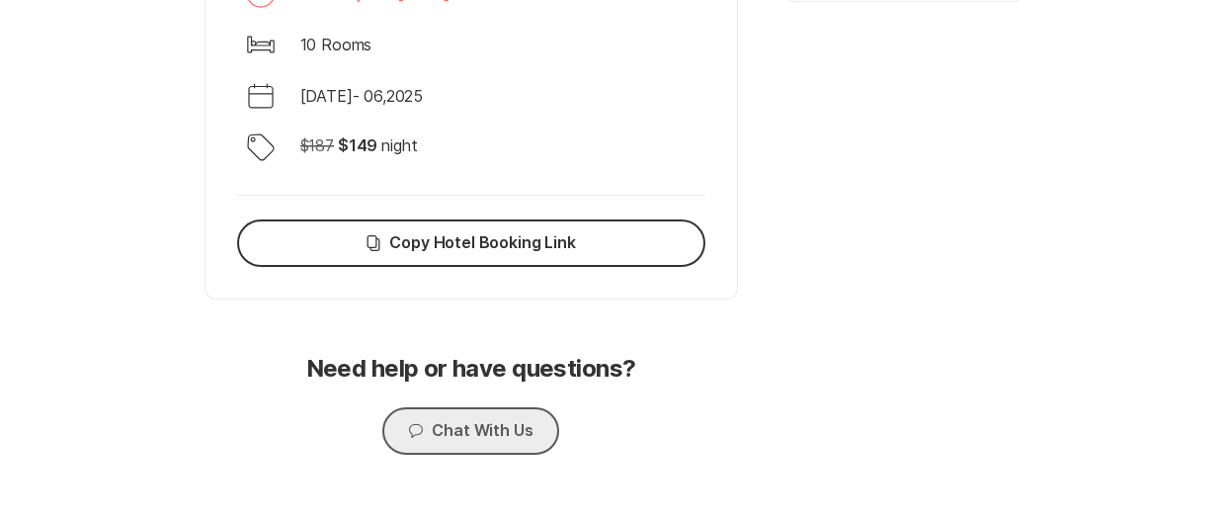
scroll to position [812, 0]
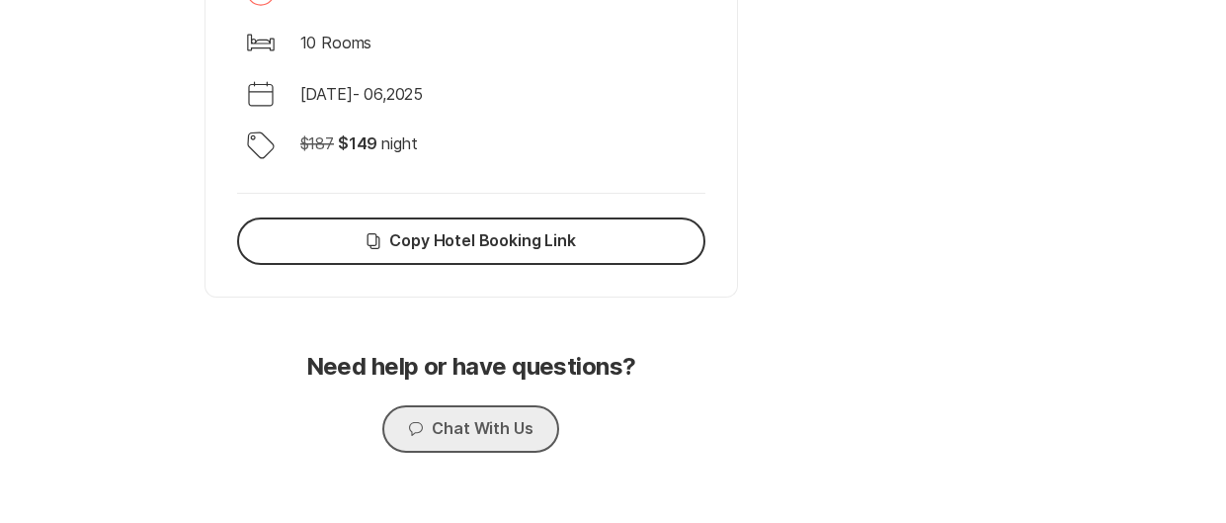
click at [506, 431] on button "Chat Chat With Us" at bounding box center [470, 428] width 176 height 47
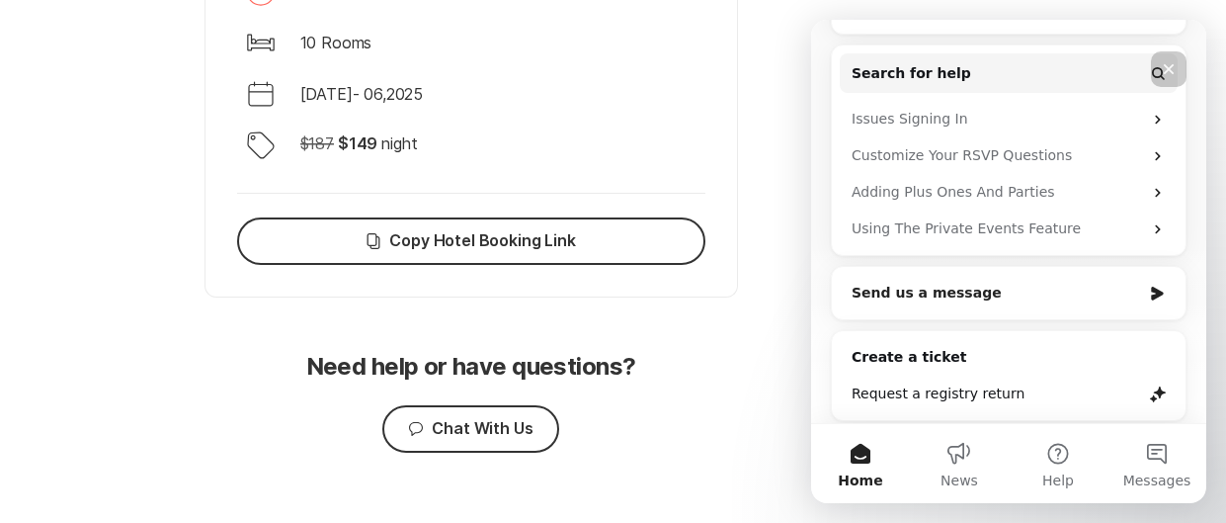
scroll to position [496, 0]
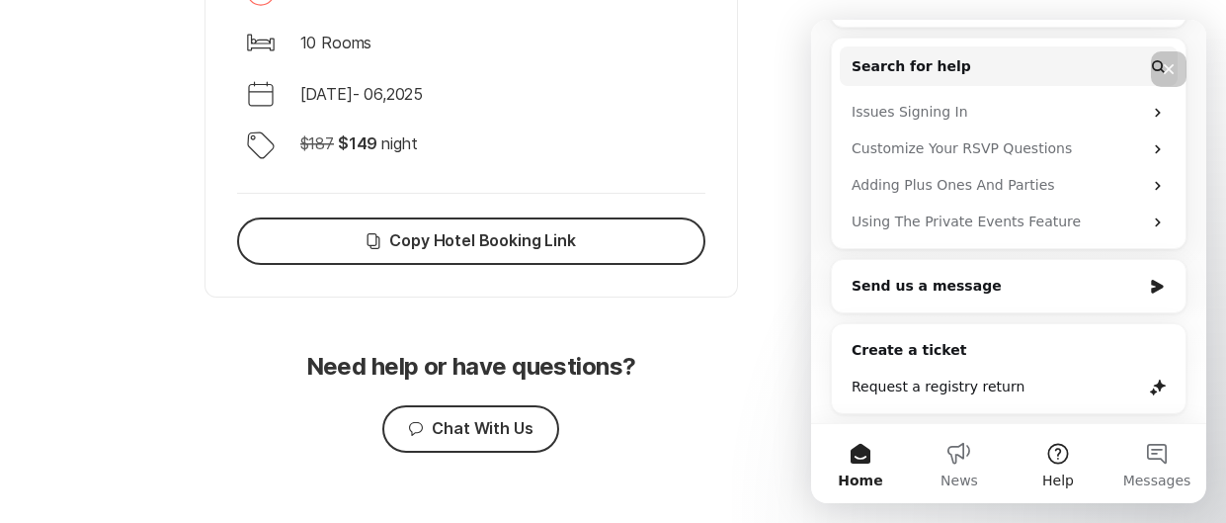
click at [1070, 458] on button "Help" at bounding box center [1058, 463] width 99 height 79
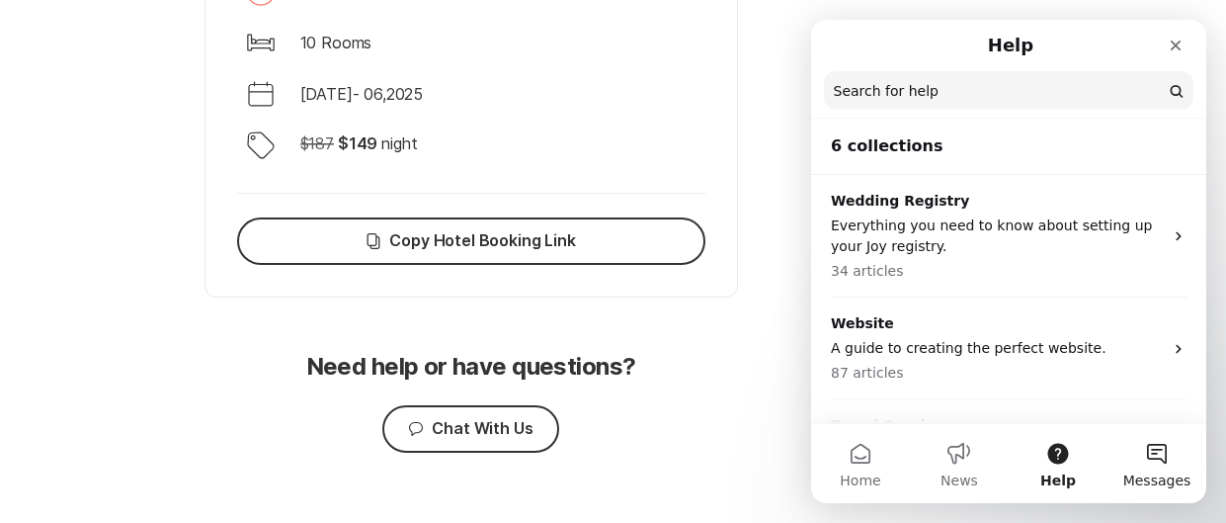
click at [1156, 461] on button "Messages" at bounding box center [1157, 463] width 99 height 79
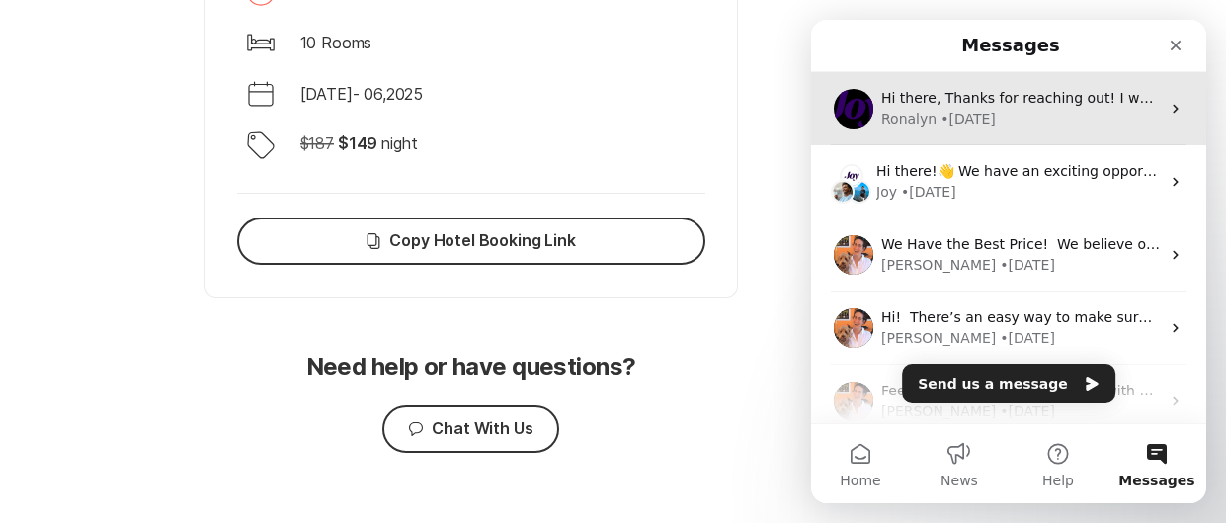
click at [969, 120] on div "• [DATE]" at bounding box center [968, 119] width 55 height 21
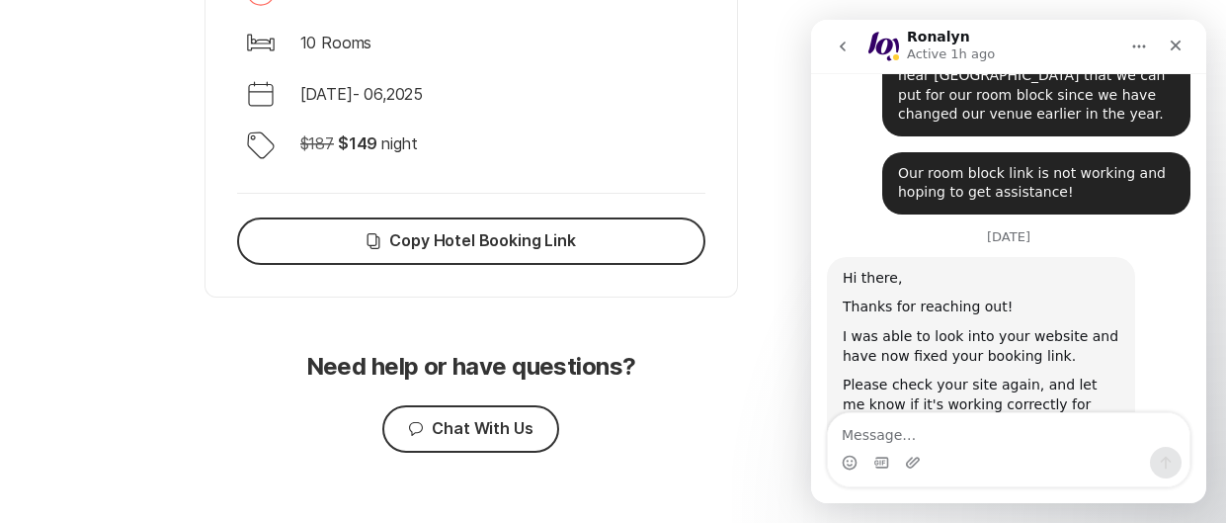
scroll to position [667, 0]
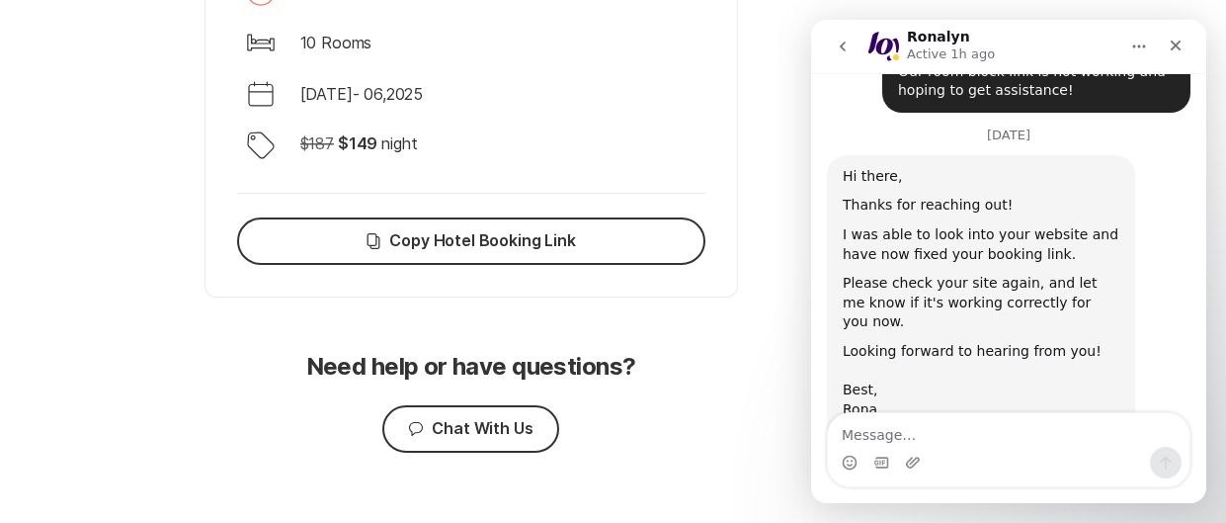
click at [960, 436] on textarea "Message…" at bounding box center [1009, 430] width 362 height 34
type textarea "Good afternoon,"
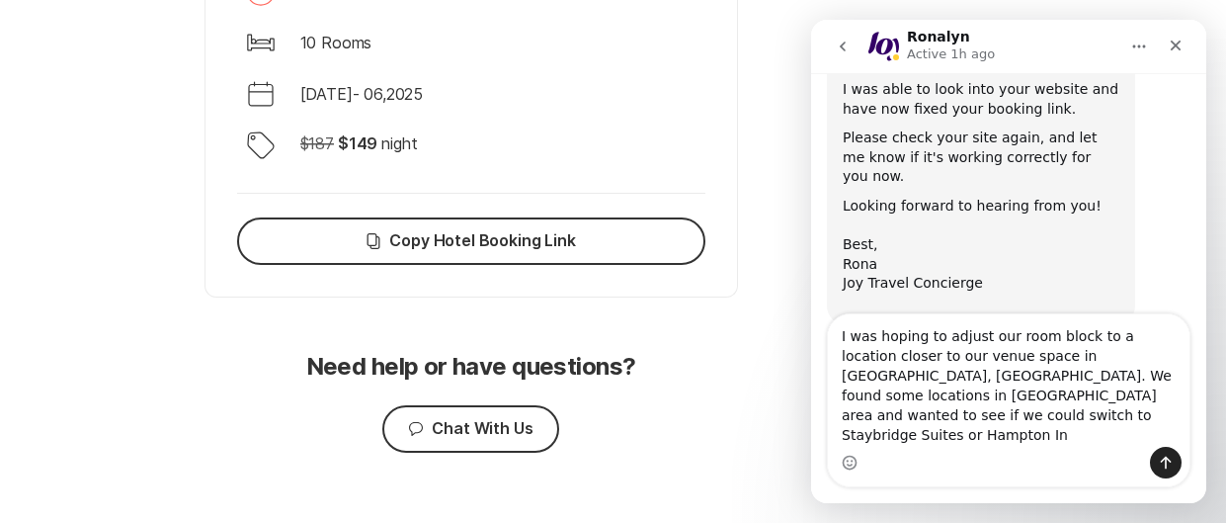
scroll to position [832, 0]
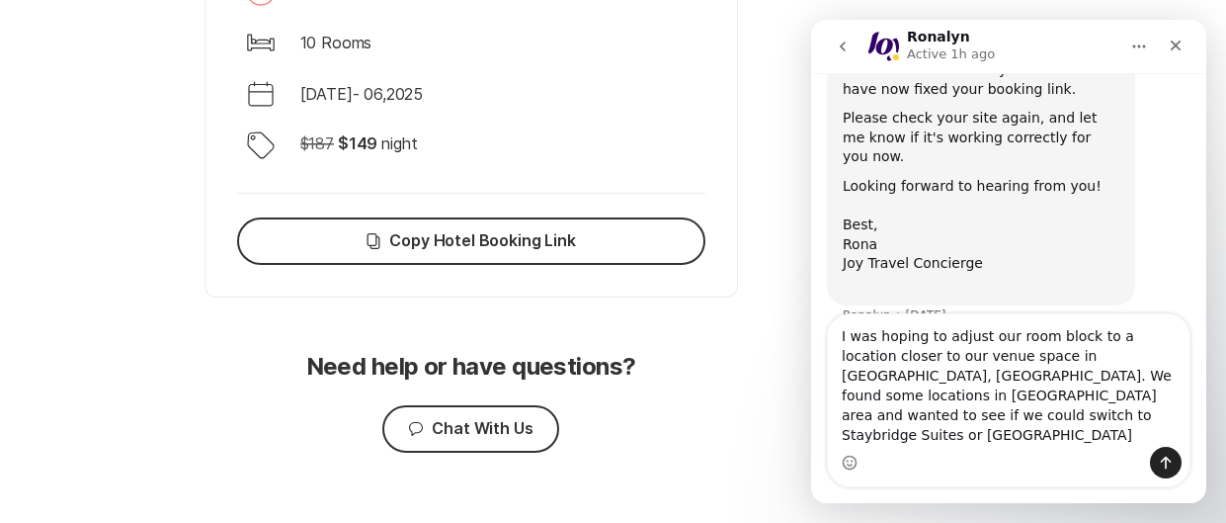
type textarea "I was hoping to adjust our room block to a location closer to our venue space i…"
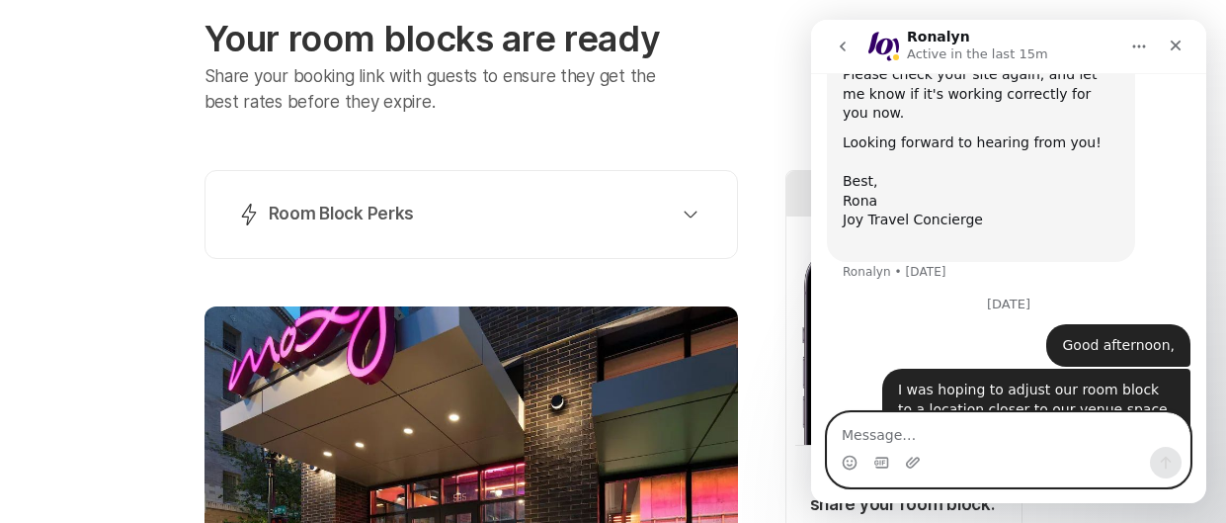
scroll to position [0, 0]
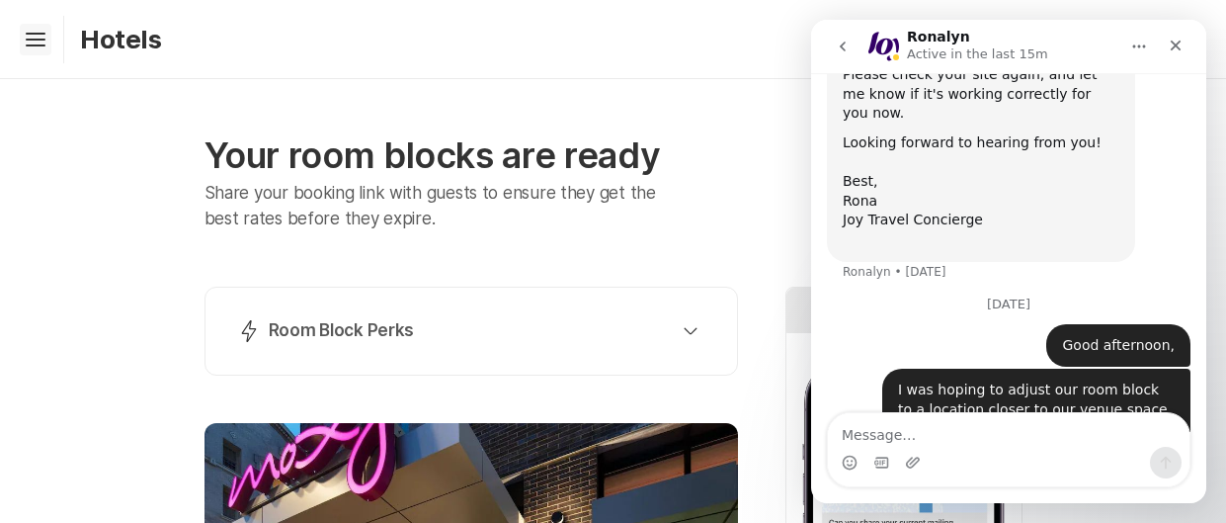
click at [38, 36] on icon "Hamburger" at bounding box center [36, 40] width 32 height 32
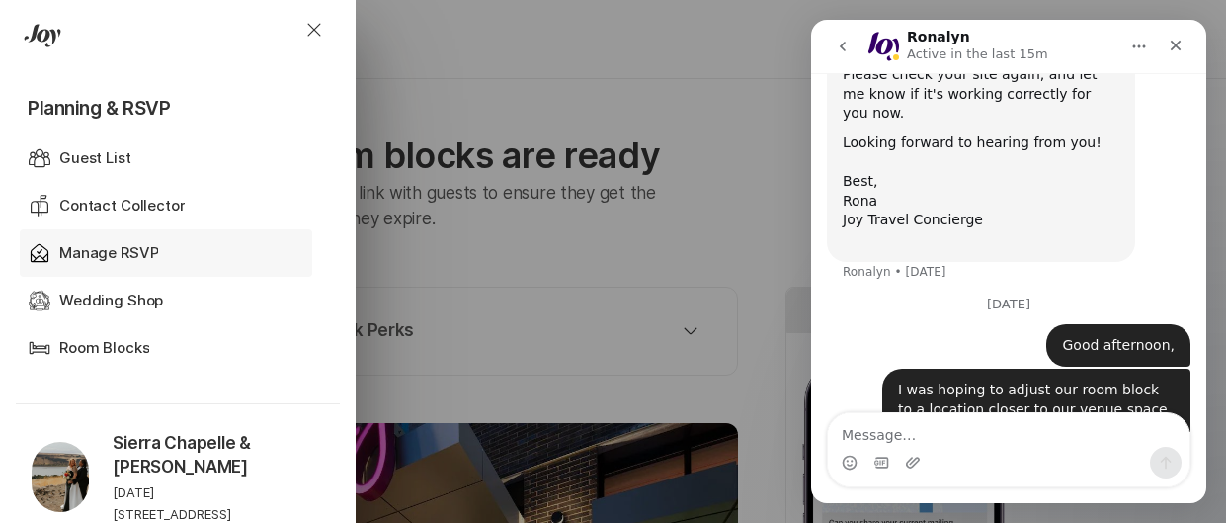
scroll to position [898, 0]
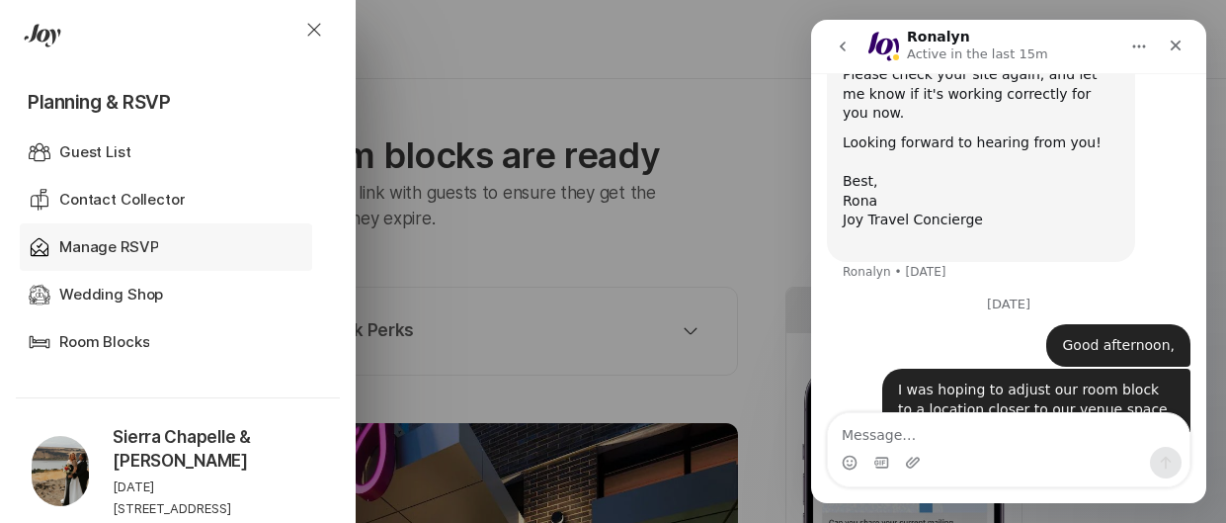
click at [157, 231] on div "Rsvp Admin Manage RSVP" at bounding box center [170, 246] width 285 height 47
